Goal: Check status: Check status

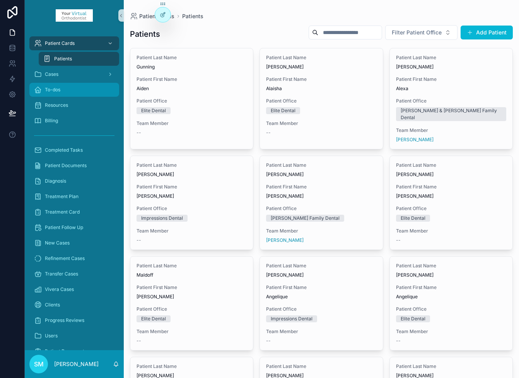
click at [62, 89] on div "To-dos" at bounding box center [74, 90] width 80 height 12
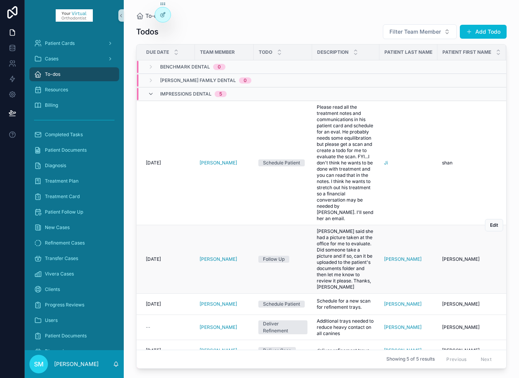
scroll to position [39, 0]
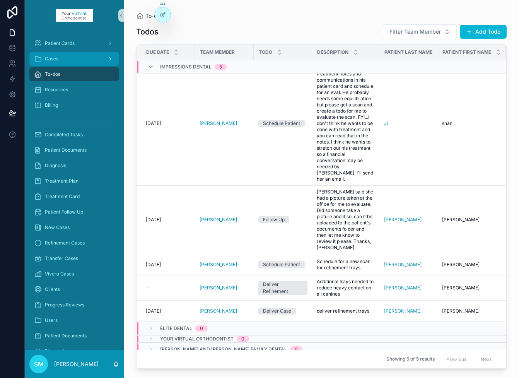
click at [54, 60] on span "Cases" at bounding box center [52, 59] width 14 height 6
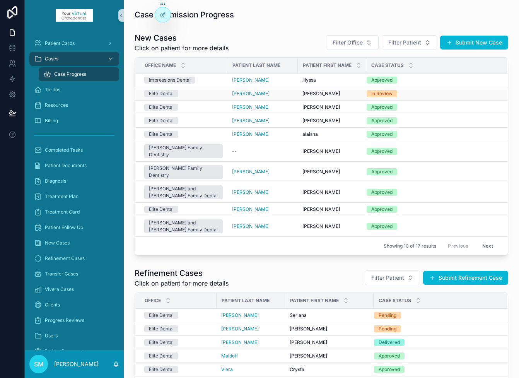
click at [387, 94] on div "In Review" at bounding box center [381, 93] width 21 height 7
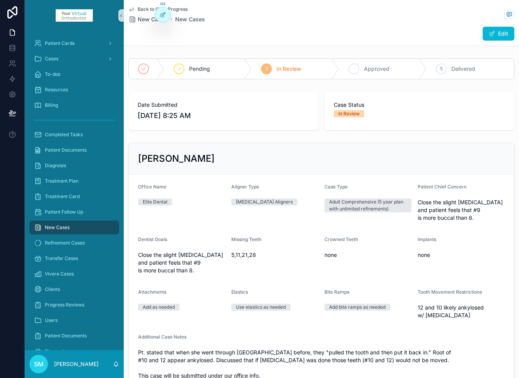
click at [372, 69] on span "Approved" at bounding box center [377, 69] width 26 height 8
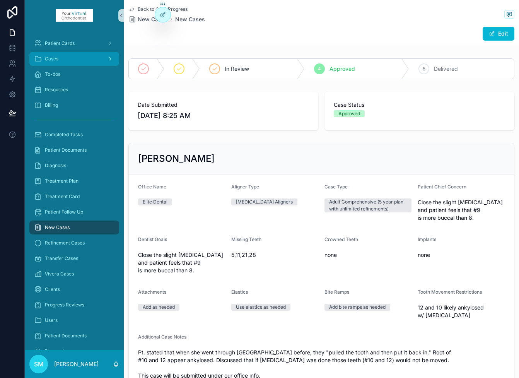
click at [68, 58] on div "Cases" at bounding box center [74, 59] width 80 height 12
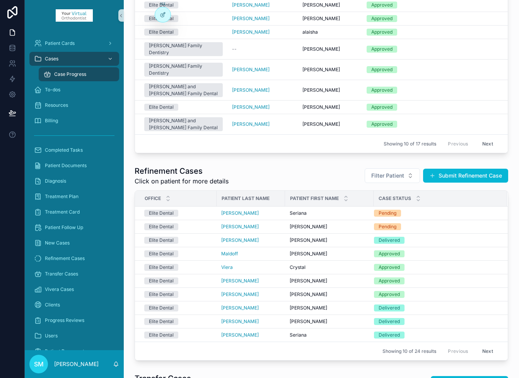
scroll to position [104, 0]
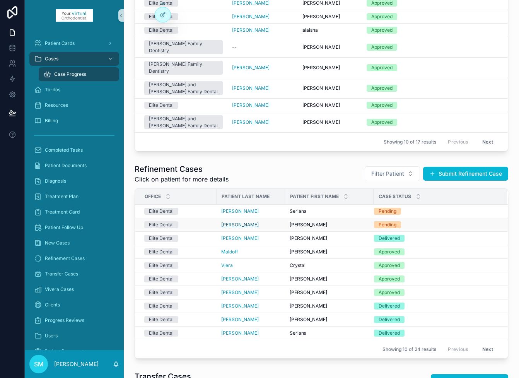
click at [233, 222] on span "[PERSON_NAME]" at bounding box center [240, 225] width 38 height 6
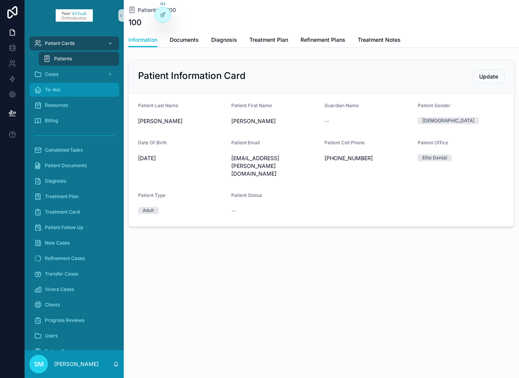
click at [51, 89] on span "To-dos" at bounding box center [52, 90] width 15 height 6
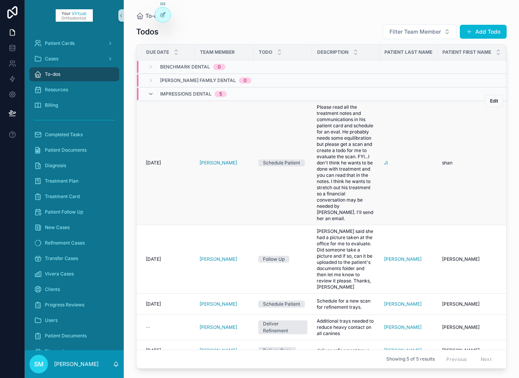
scroll to position [39, 0]
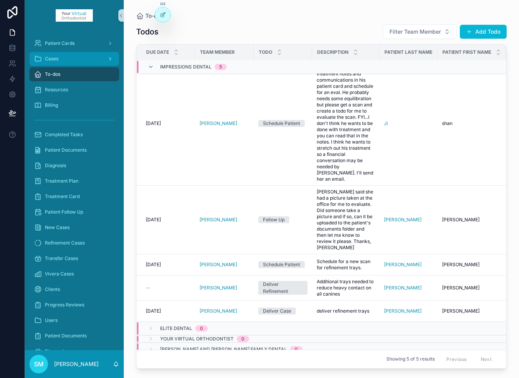
click at [59, 58] on div "Cases" at bounding box center [74, 59] width 80 height 12
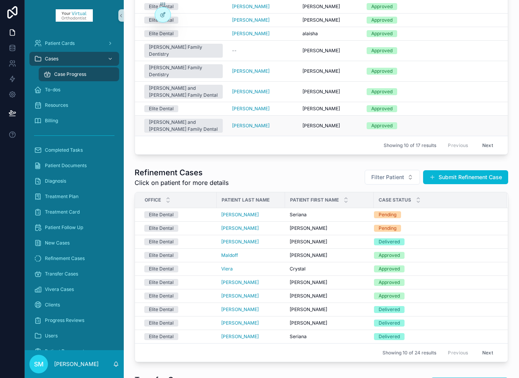
scroll to position [107, 0]
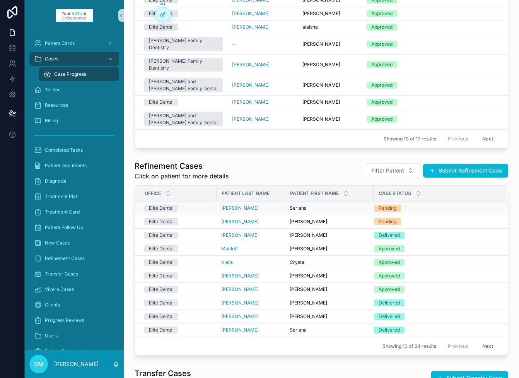
click at [391, 205] on div "Pending" at bounding box center [388, 208] width 18 height 7
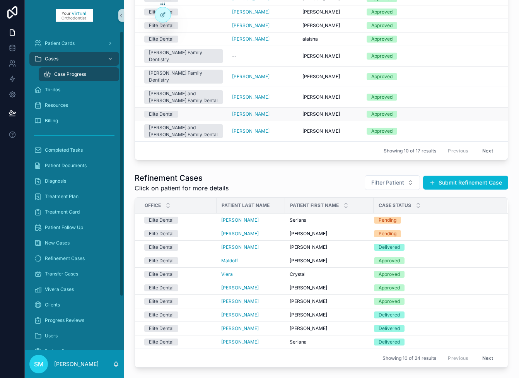
scroll to position [104, 0]
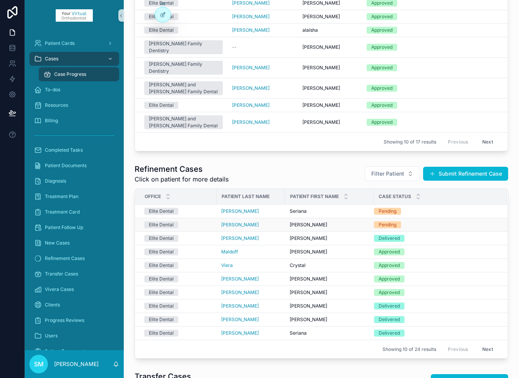
click at [396, 221] on div "Pending" at bounding box center [388, 224] width 18 height 7
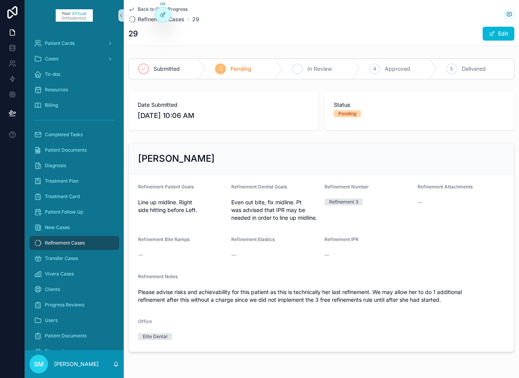
click at [314, 71] on span "In Review" at bounding box center [319, 69] width 24 height 8
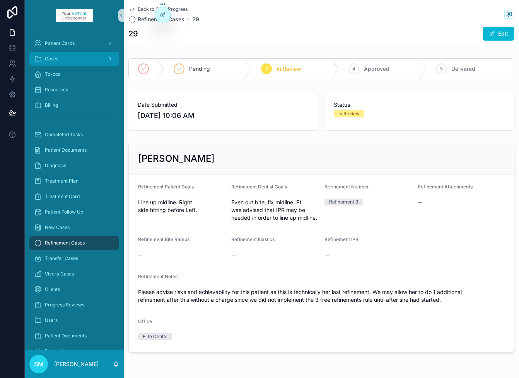
click at [53, 58] on span "Cases" at bounding box center [52, 59] width 14 height 6
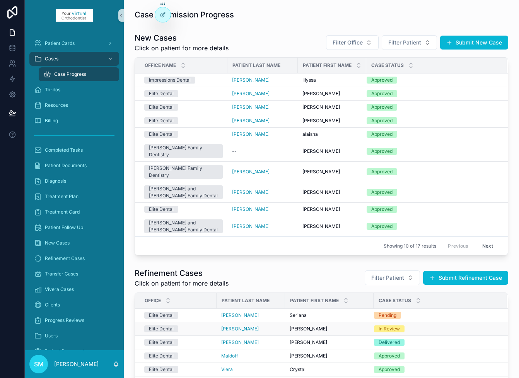
click at [293, 326] on span "[PERSON_NAME]" at bounding box center [309, 329] width 38 height 6
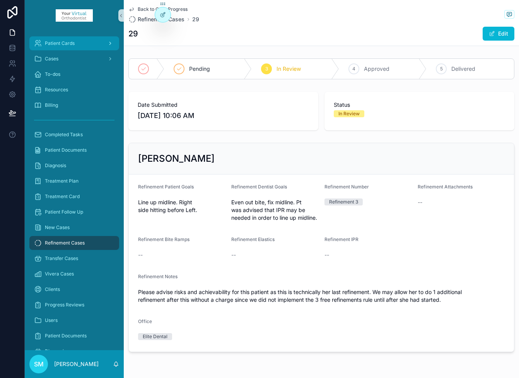
click at [76, 43] on div "Patient Cards" at bounding box center [74, 43] width 80 height 12
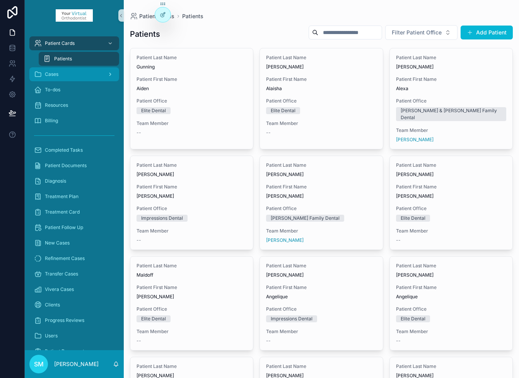
click at [55, 74] on span "Cases" at bounding box center [52, 74] width 14 height 6
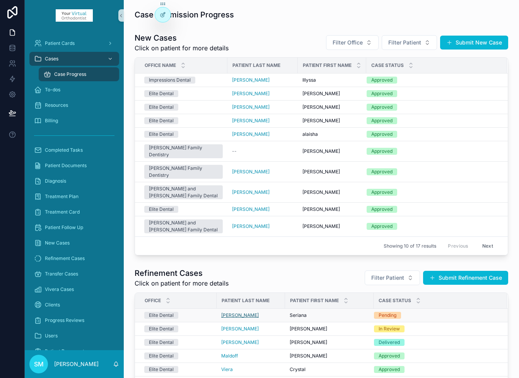
click at [229, 312] on span "[PERSON_NAME]" at bounding box center [240, 315] width 38 height 6
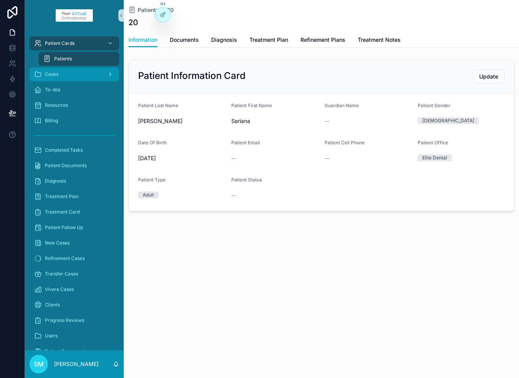
click at [53, 72] on span "Cases" at bounding box center [52, 74] width 14 height 6
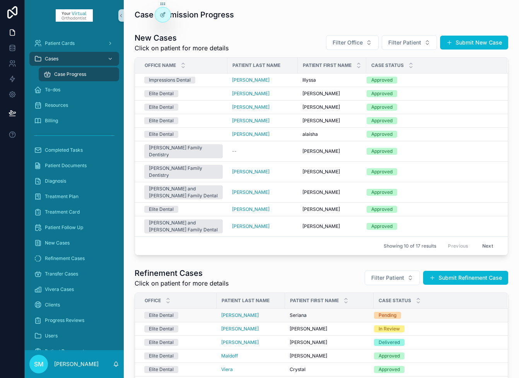
click at [298, 312] on span "Seriana" at bounding box center [298, 315] width 17 height 6
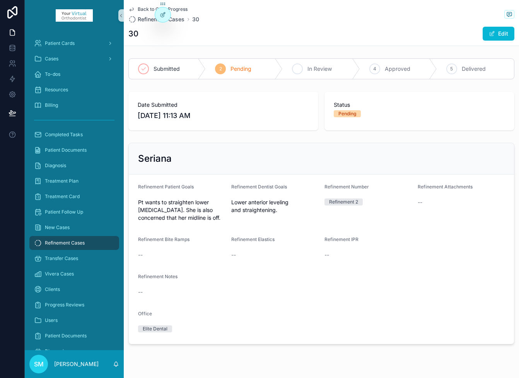
click at [321, 69] on span "In Review" at bounding box center [319, 69] width 24 height 8
click at [284, 148] on div "Seriana" at bounding box center [321, 158] width 385 height 31
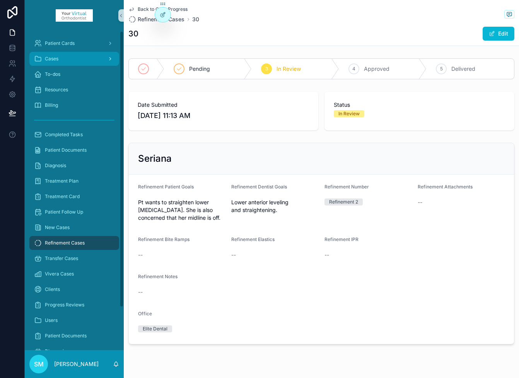
click at [52, 57] on span "Cases" at bounding box center [52, 59] width 14 height 6
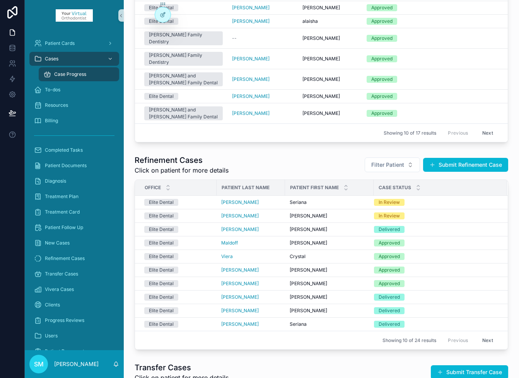
scroll to position [116, 0]
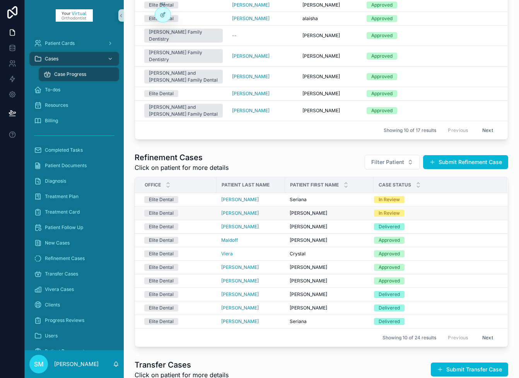
click at [305, 210] on div "[PERSON_NAME]" at bounding box center [329, 213] width 79 height 6
